Goal: Understand site structure: Understand site structure

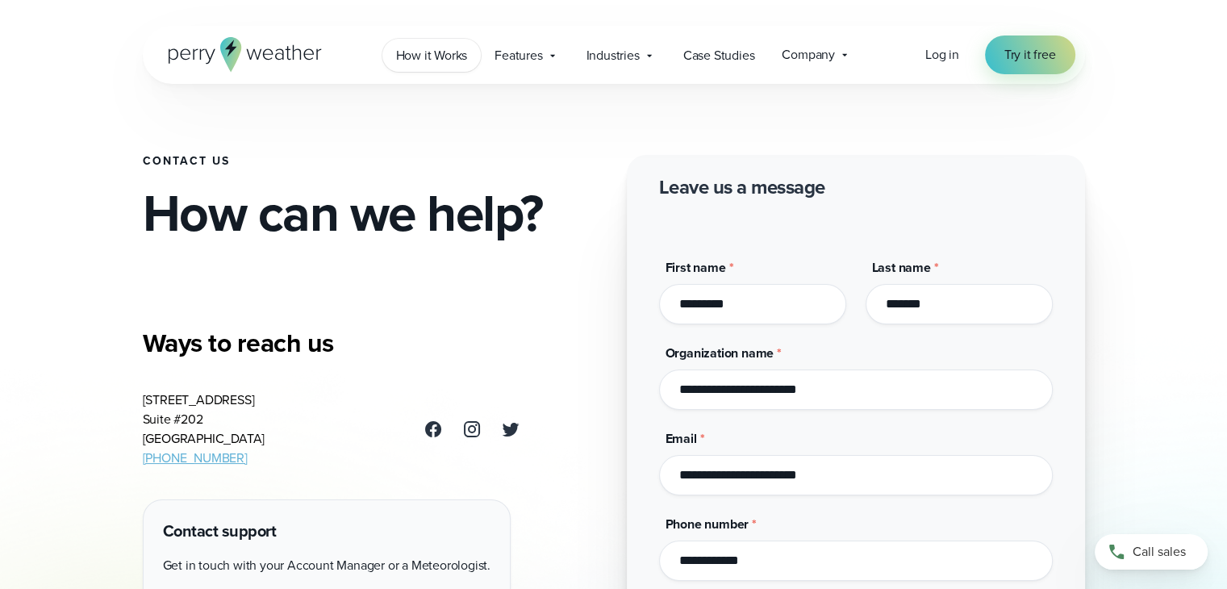
click at [428, 55] on span "How it Works" at bounding box center [432, 55] width 72 height 19
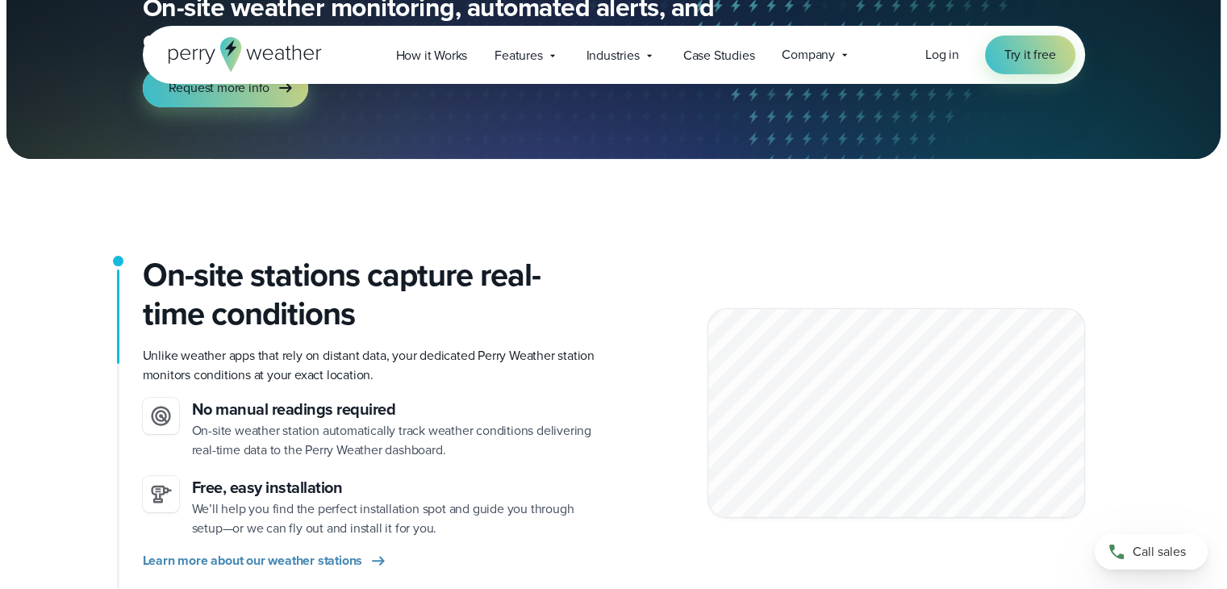
scroll to position [242, 0]
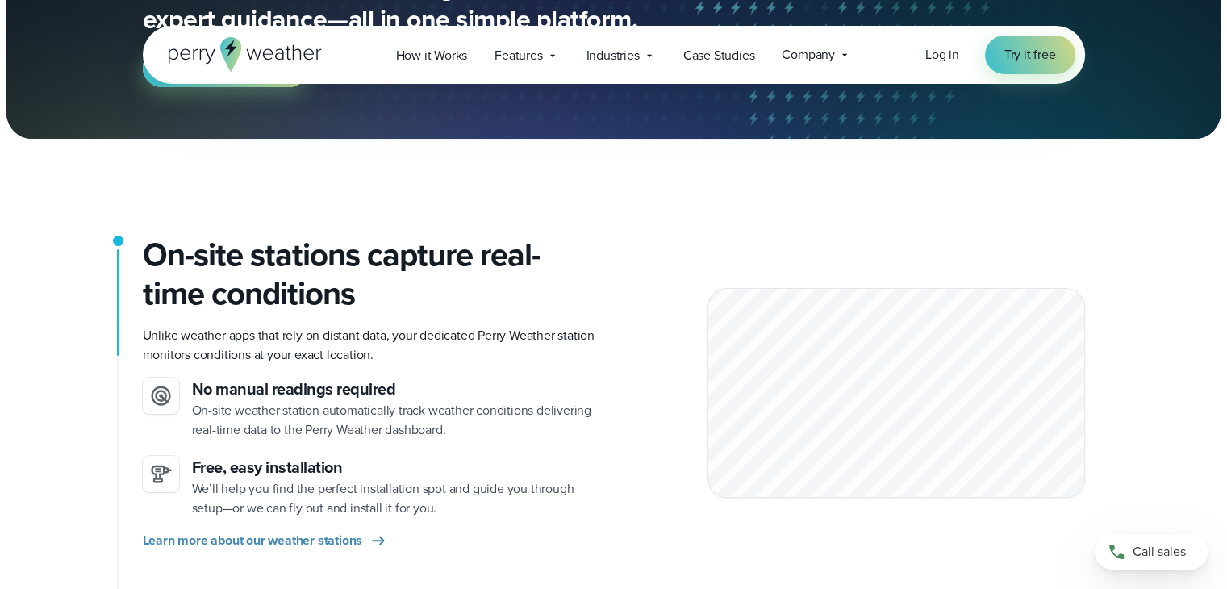
click at [262, 55] on icon at bounding box center [267, 54] width 10 height 11
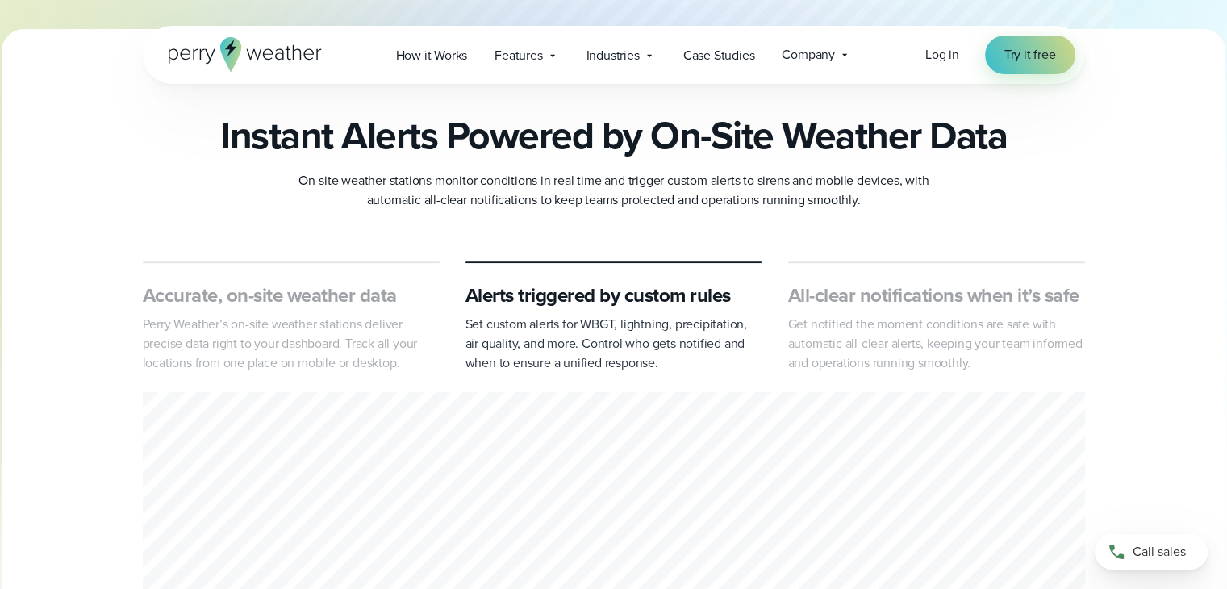
scroll to position [470, 0]
